Goal: Find specific page/section: Find specific page/section

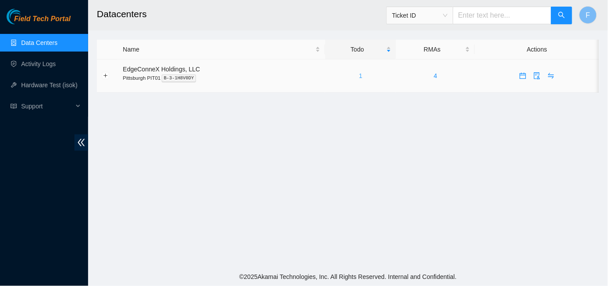
click at [360, 74] on link "1" at bounding box center [361, 75] width 4 height 7
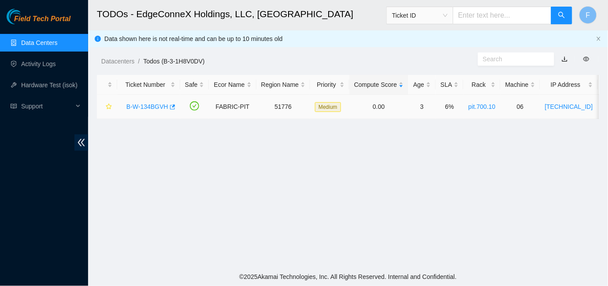
click at [150, 105] on link "B-W-134BGVH" at bounding box center [147, 106] width 42 height 7
